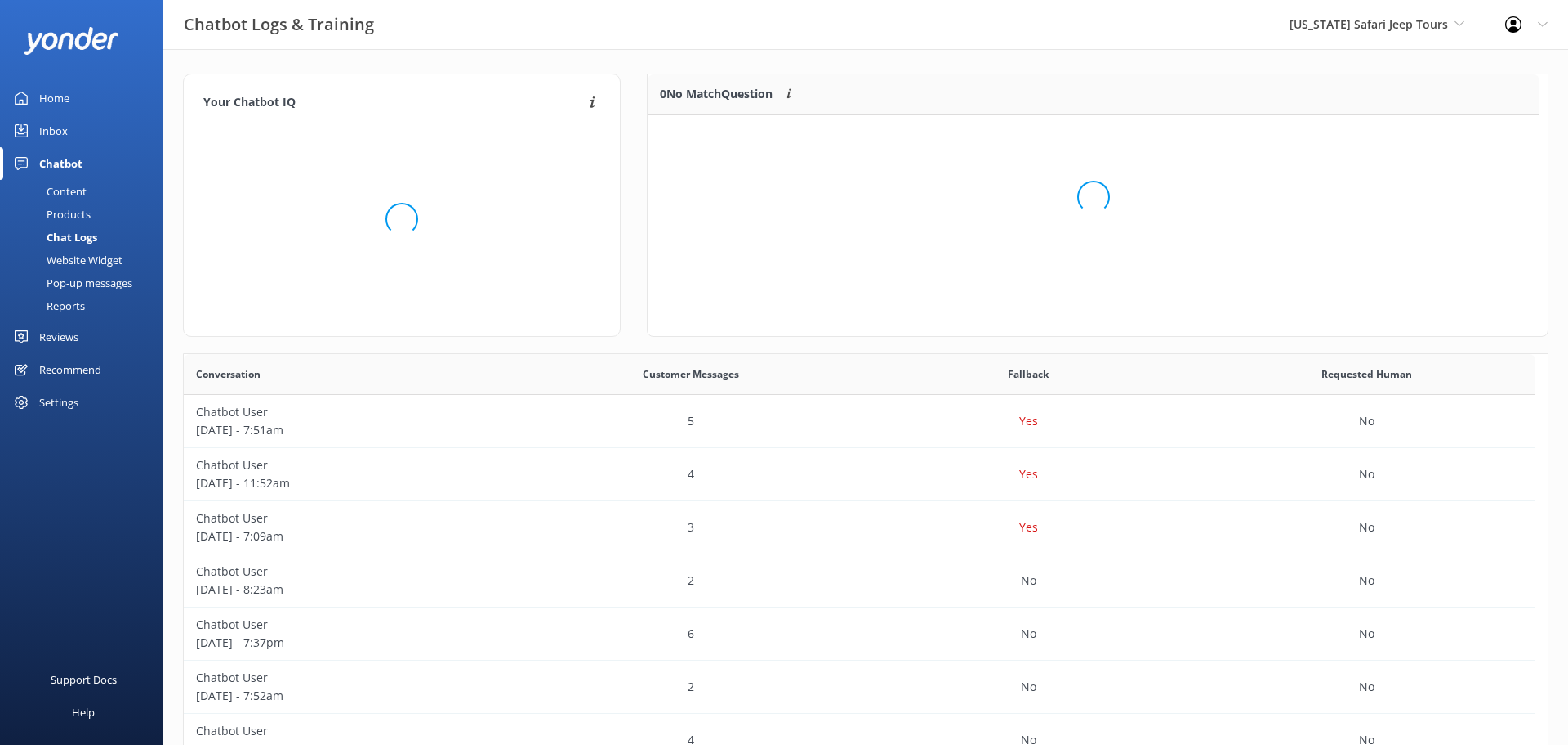
scroll to position [192, 879]
click at [64, 164] on div "Chatbot" at bounding box center [61, 163] width 44 height 32
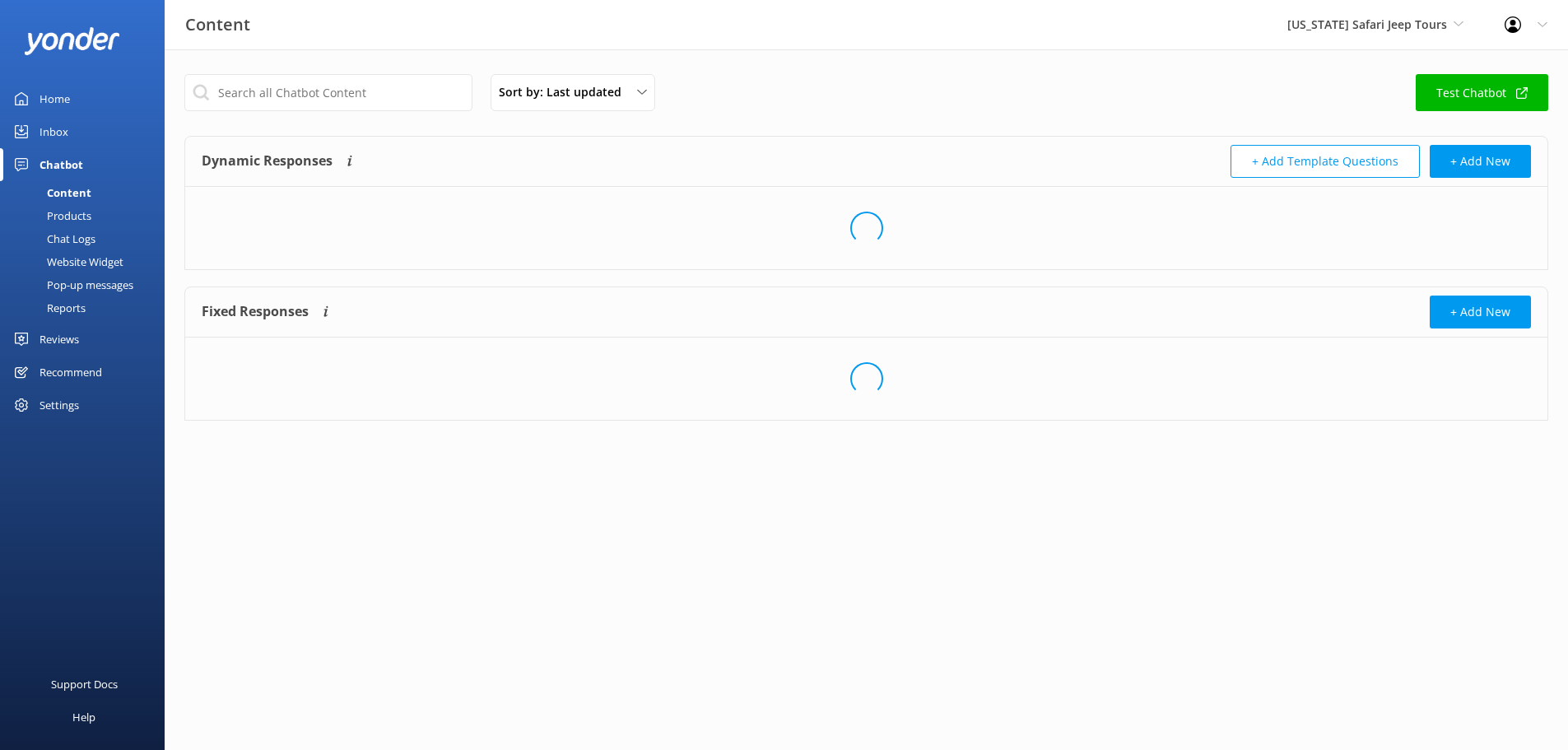
click at [49, 132] on div "Inbox" at bounding box center [54, 131] width 29 height 33
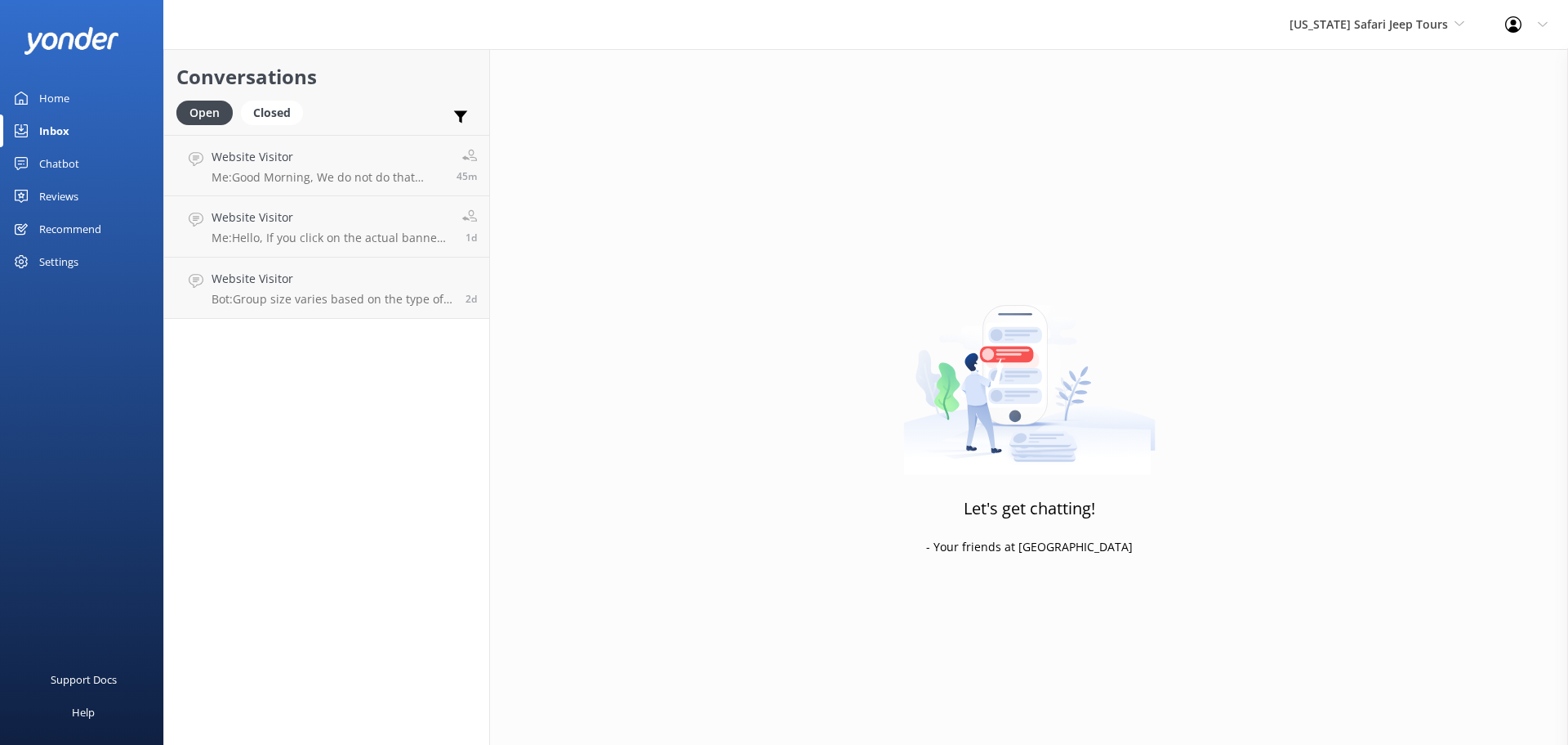
click at [372, 89] on h2 "Conversations" at bounding box center [327, 77] width 301 height 31
click at [1409, 28] on span "[US_STATE] Safari Jeep Tours" at bounding box center [1369, 24] width 159 height 15
click at [1396, 107] on link "[GEOGRAPHIC_DATA]" at bounding box center [1351, 107] width 163 height 39
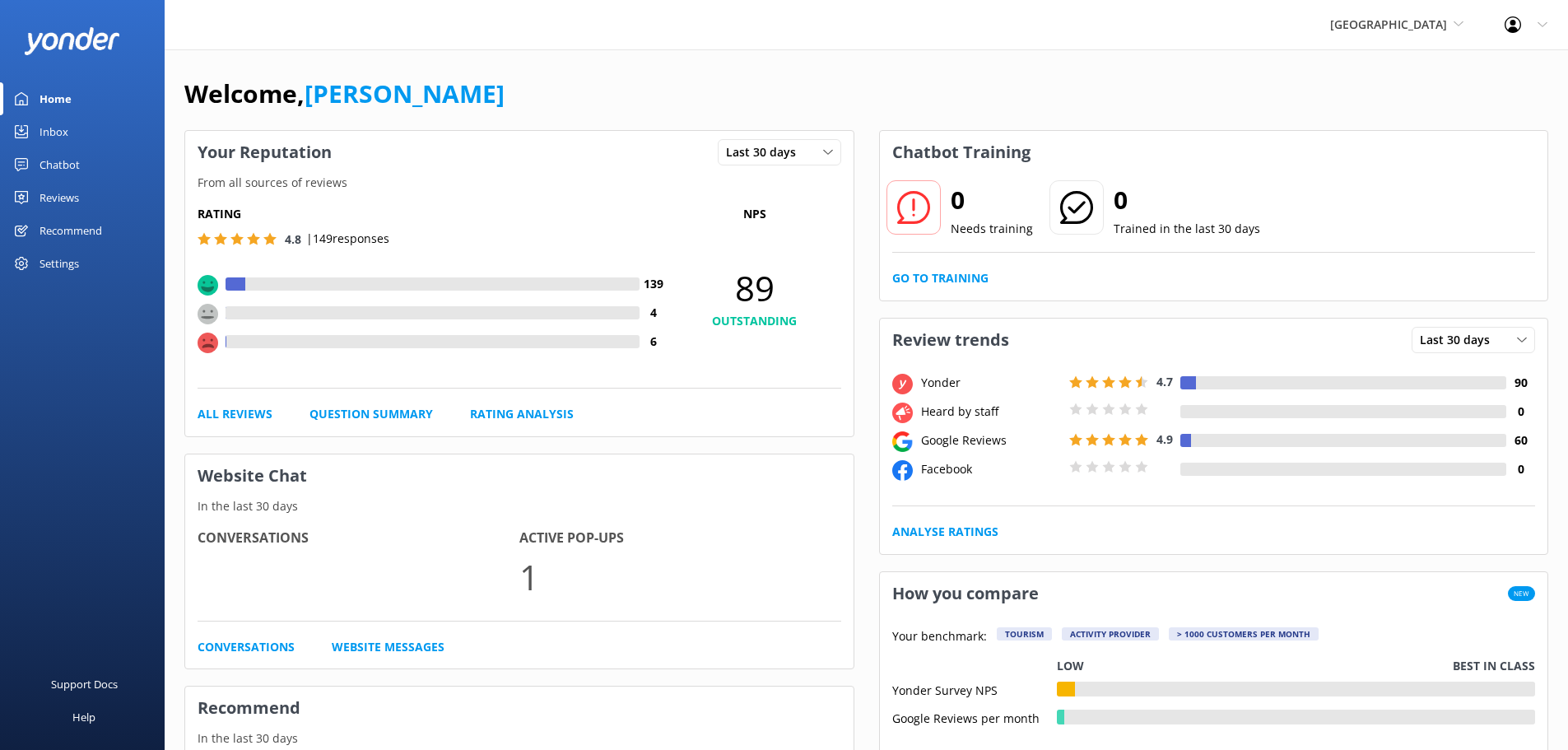
click at [51, 132] on div "Inbox" at bounding box center [54, 131] width 29 height 33
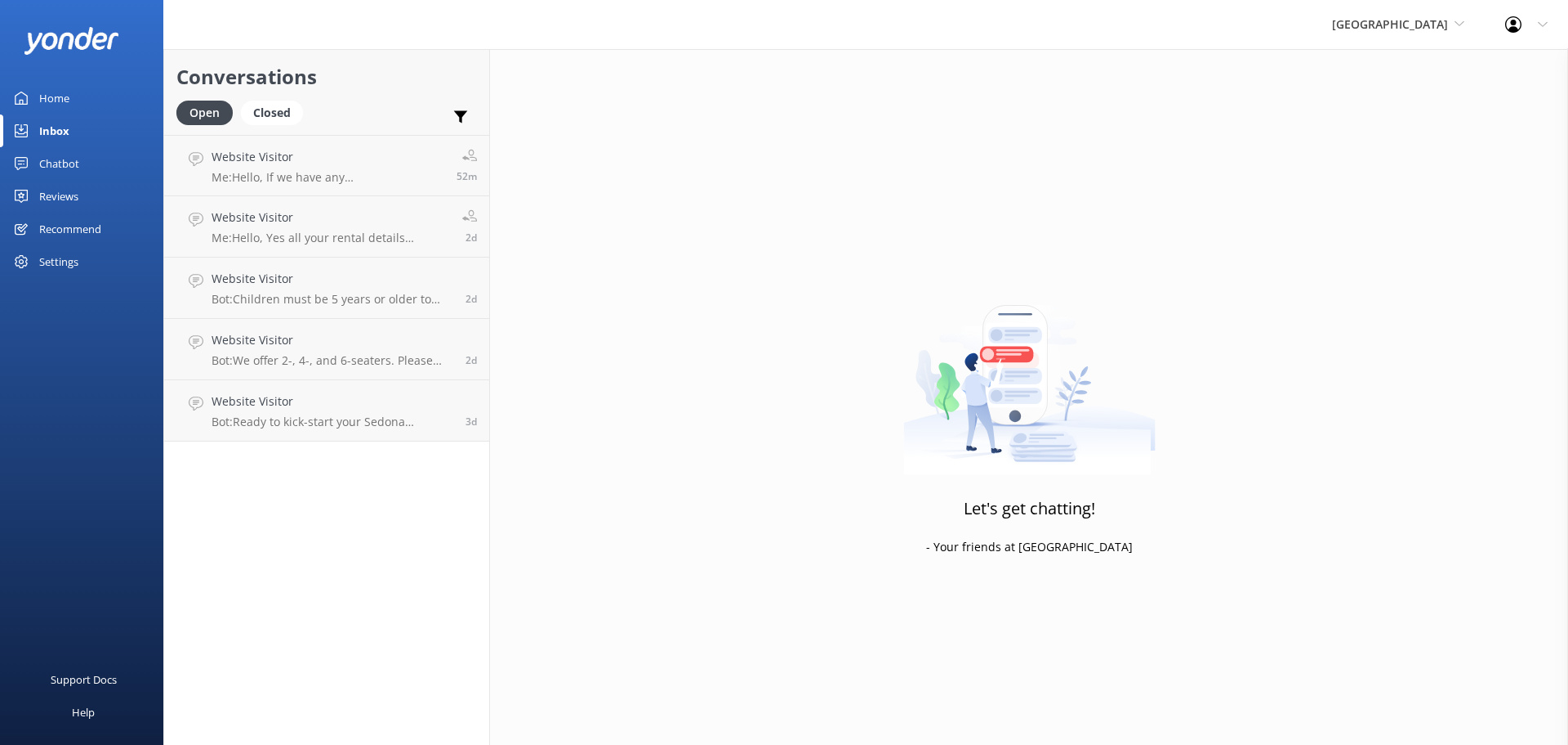
click at [1418, 14] on div "Sedona Off-Road Center [US_STATE] Safari Jeep Tours Sedona Off-Road Center [US_…" at bounding box center [1398, 25] width 173 height 49
click at [1374, 146] on link "[US_STATE] ATV Adventures" at bounding box center [1393, 146] width 163 height 39
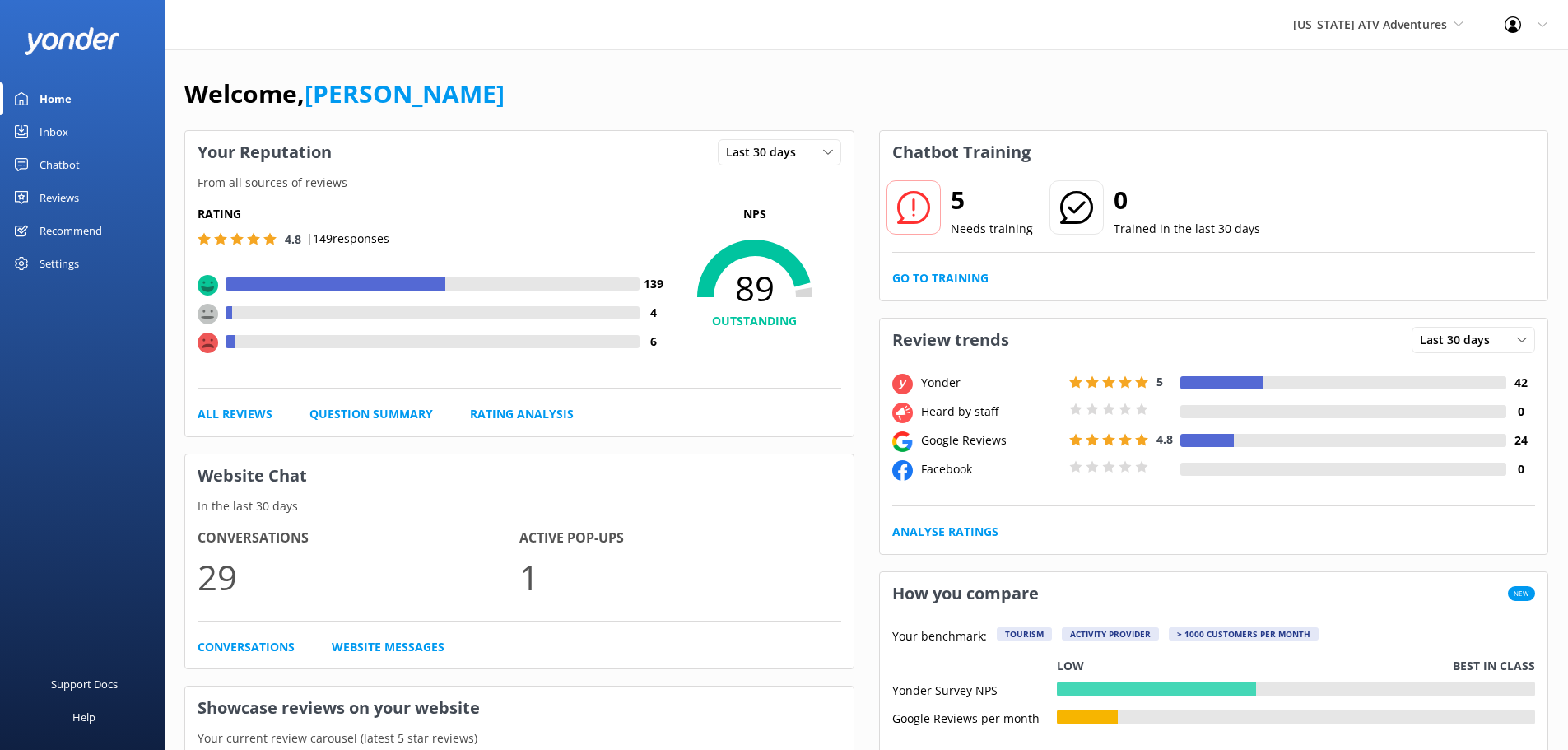
click at [67, 132] on div "Inbox" at bounding box center [54, 131] width 29 height 33
